Goal: Obtain resource: Download file/media

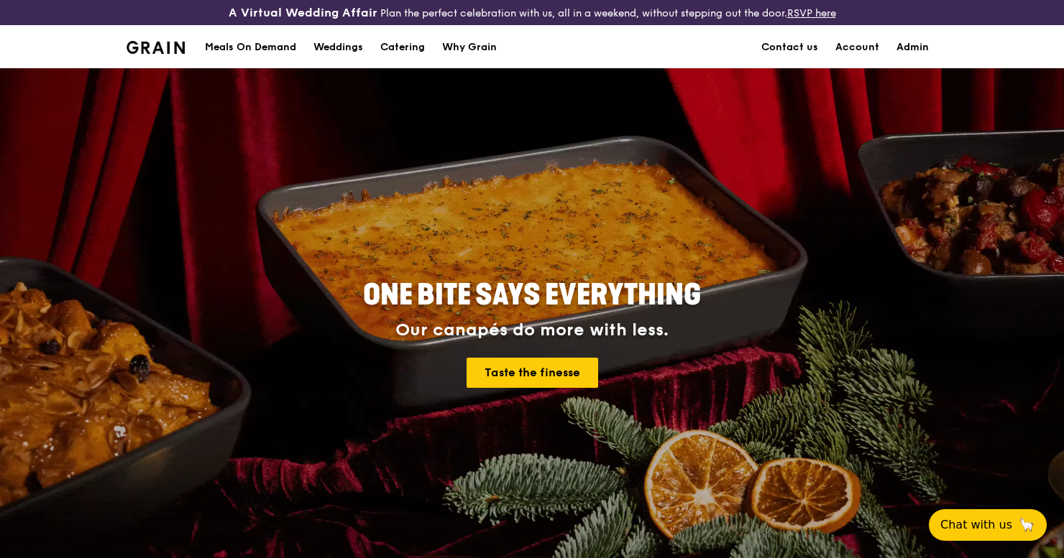
scroll to position [1, 0]
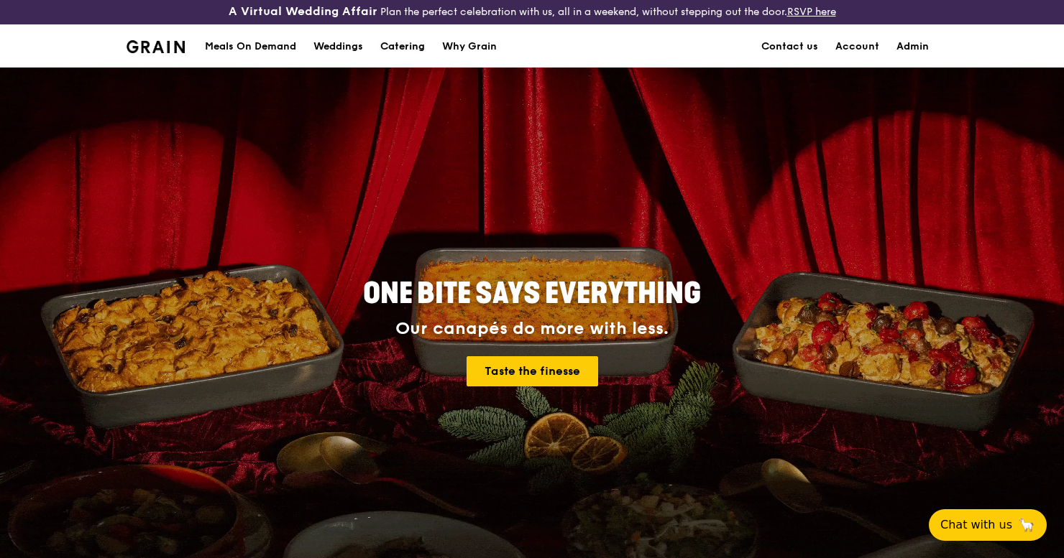
drag, startPoint x: 406, startPoint y: 47, endPoint x: 387, endPoint y: 60, distance: 22.3
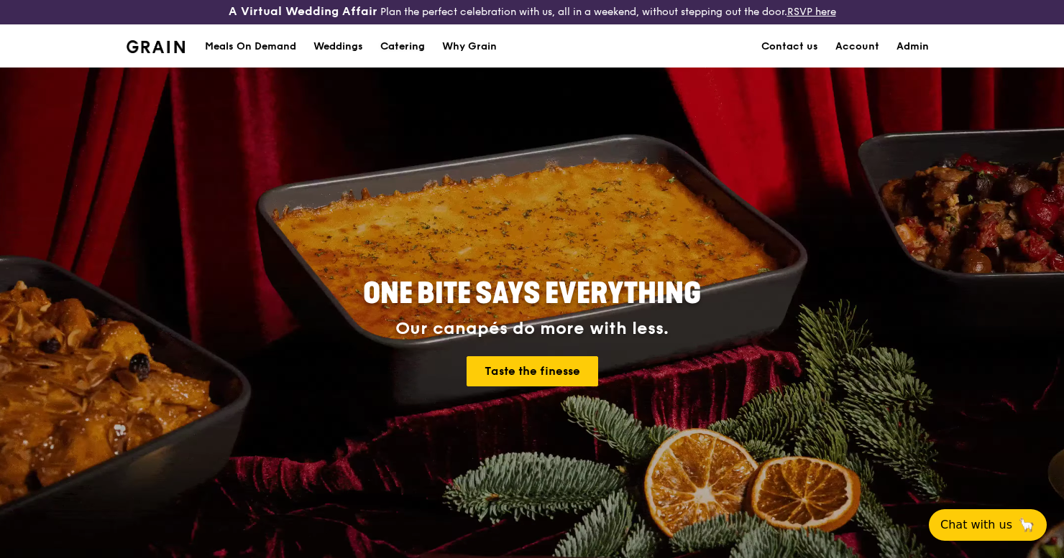
click at [405, 47] on div "Catering" at bounding box center [402, 46] width 45 height 43
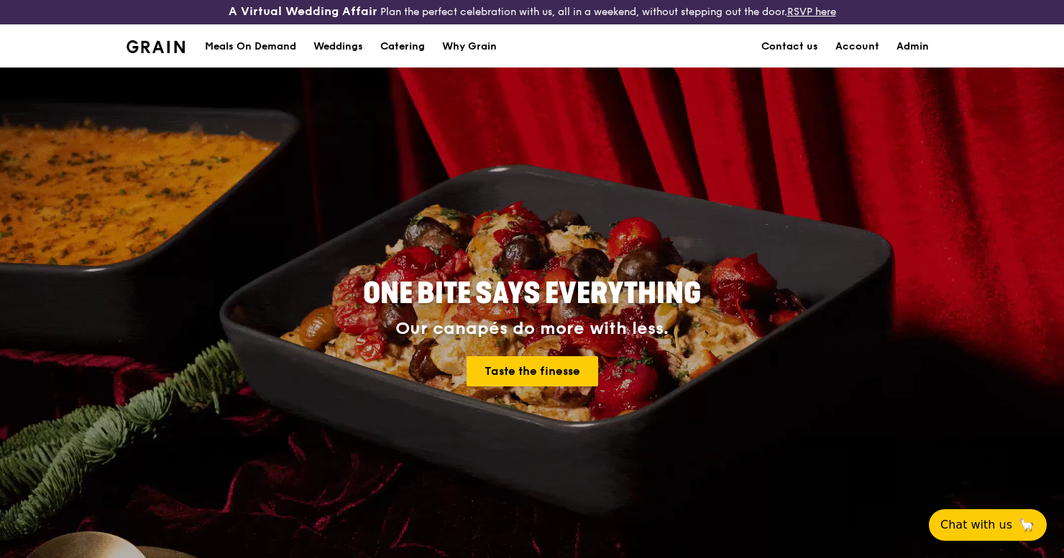
scroll to position [0, 0]
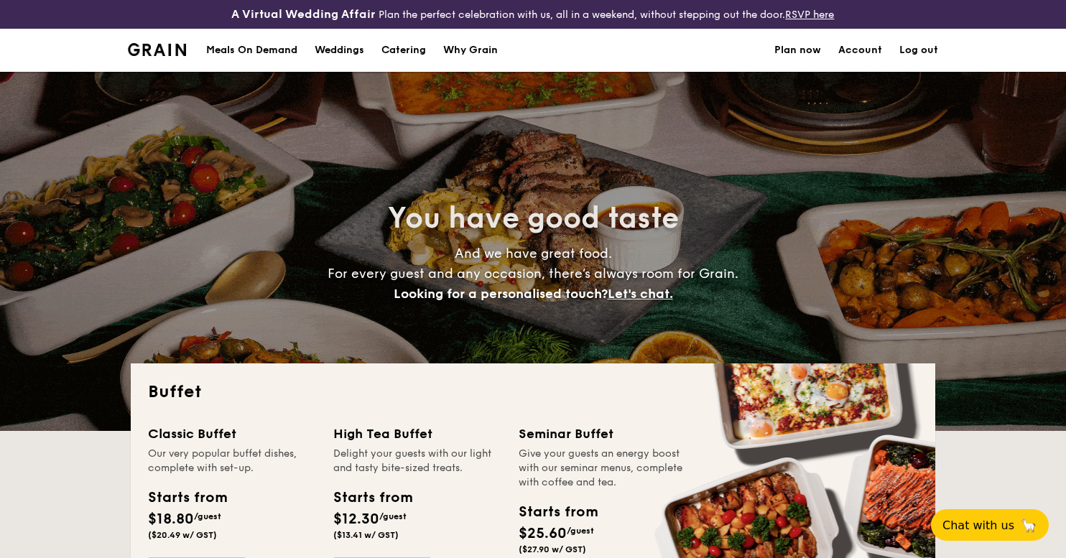
select select
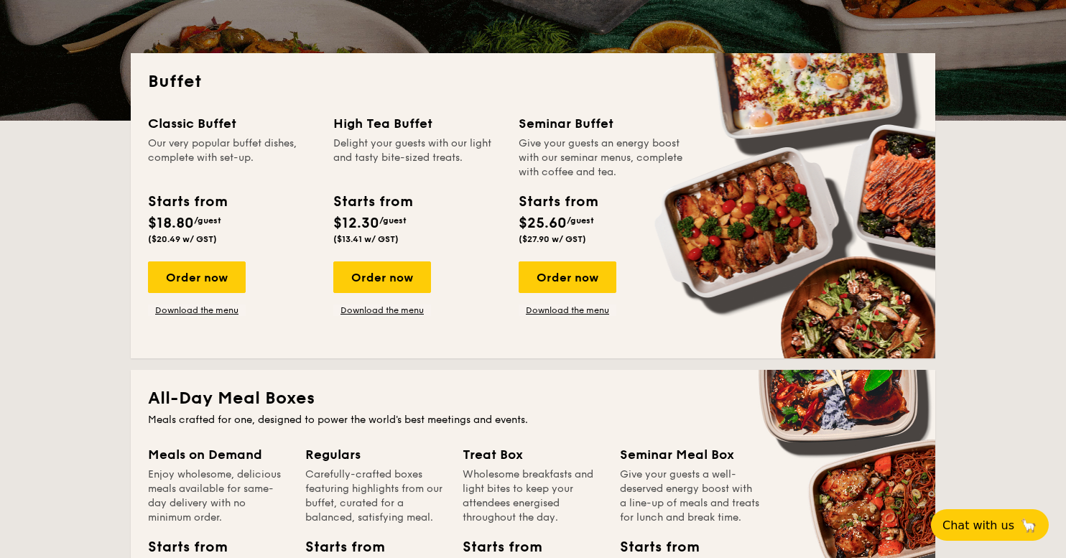
scroll to position [313, 0]
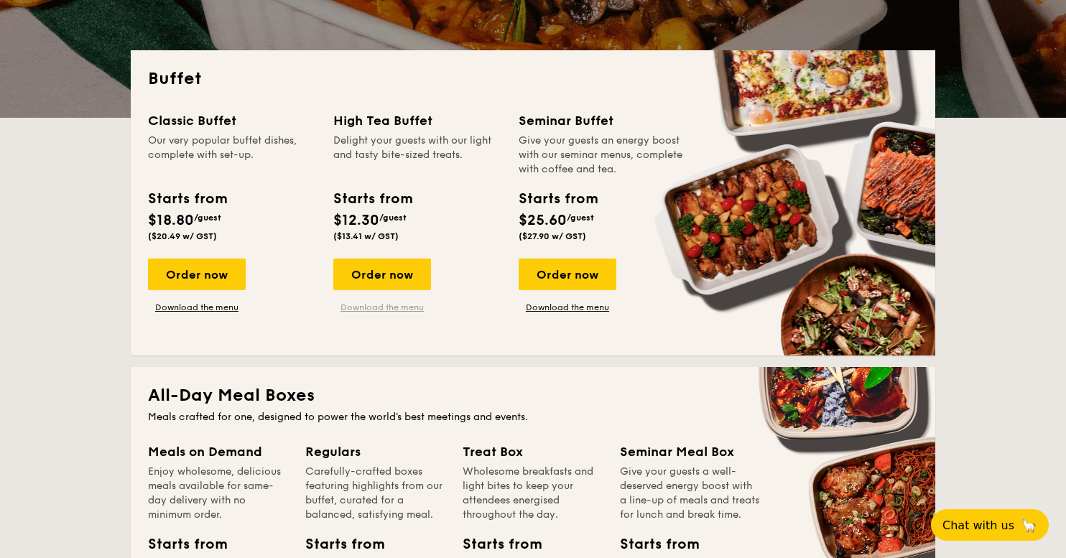
click at [374, 310] on link "Download the menu" at bounding box center [382, 307] width 98 height 11
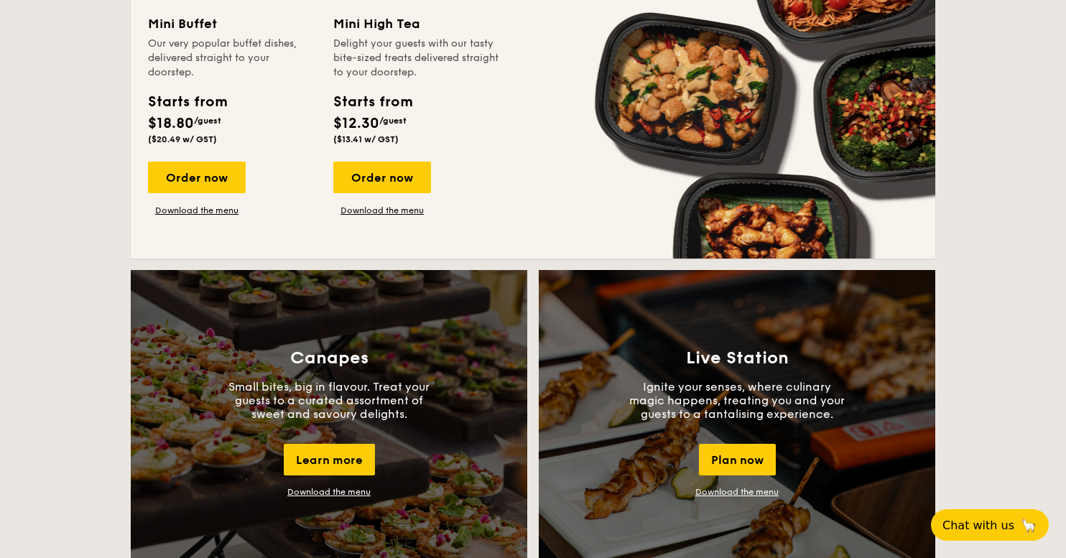
scroll to position [1070, 0]
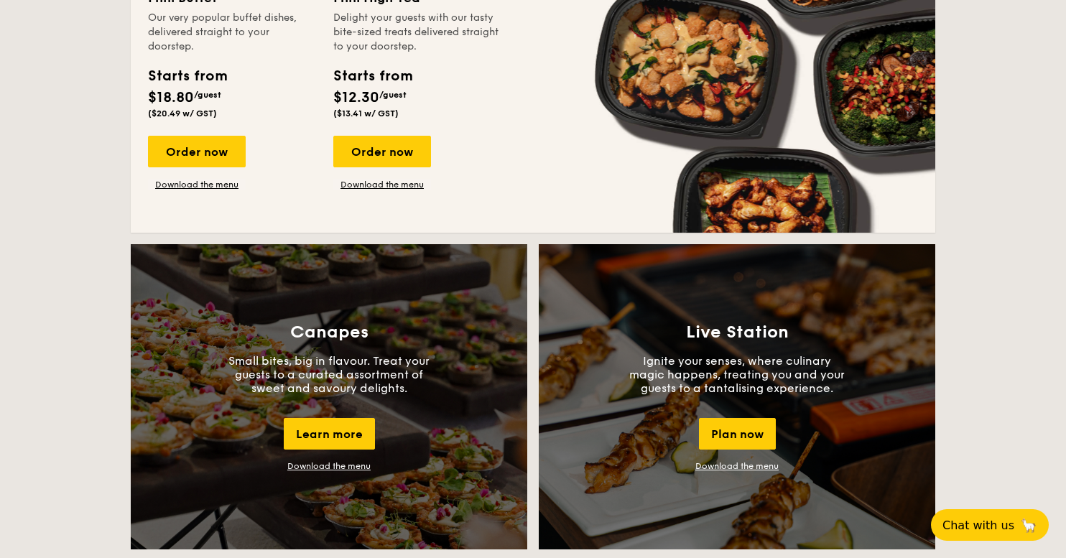
click at [323, 469] on link "Download the menu" at bounding box center [328, 466] width 83 height 10
